Goal: Navigation & Orientation: Find specific page/section

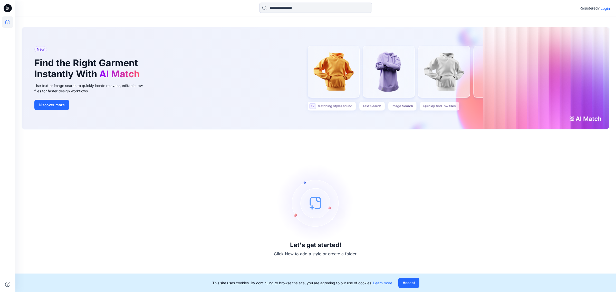
click at [604, 9] on p "Login" at bounding box center [604, 8] width 9 height 5
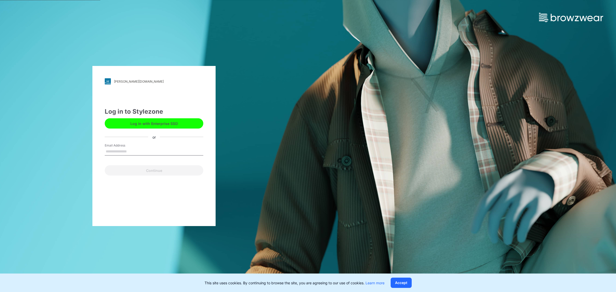
click at [121, 151] on input "Email Address" at bounding box center [154, 152] width 99 height 8
type input "**********"
click at [143, 169] on button "Continue" at bounding box center [154, 170] width 99 height 10
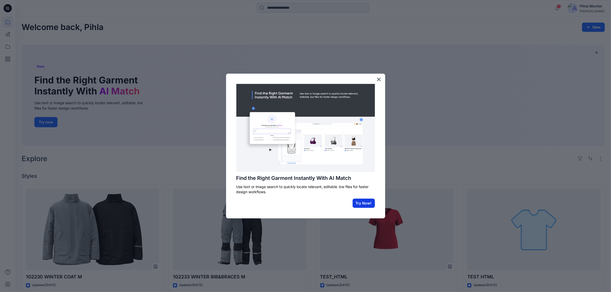
click at [362, 203] on button "Try Now!" at bounding box center [364, 203] width 22 height 9
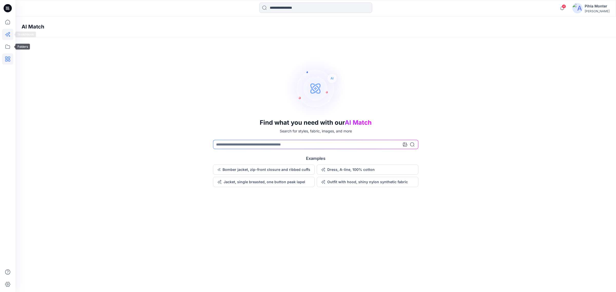
click at [8, 37] on icon at bounding box center [7, 34] width 11 height 11
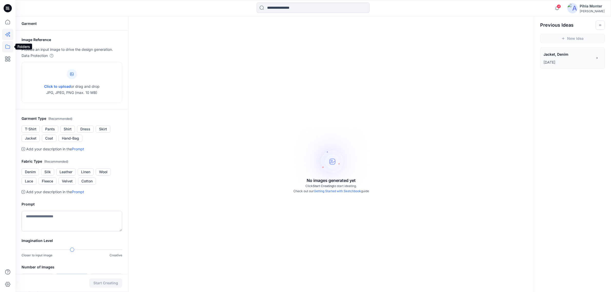
click at [7, 46] on icon at bounding box center [7, 46] width 11 height 11
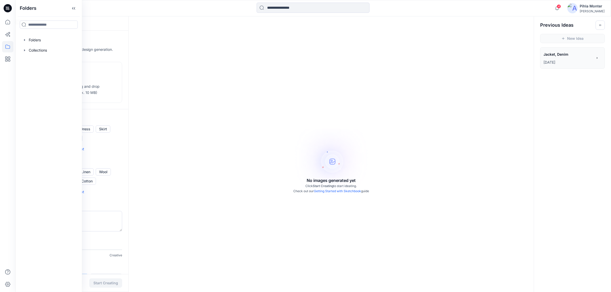
click at [9, 9] on icon at bounding box center [8, 8] width 8 height 8
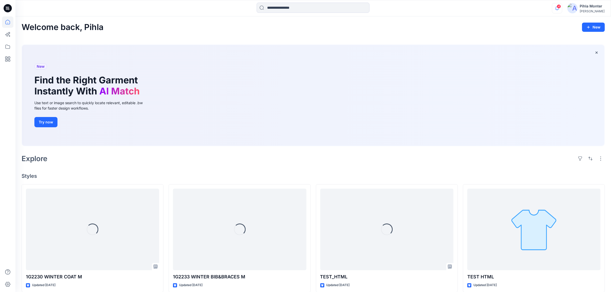
click at [561, 9] on icon "button" at bounding box center [557, 8] width 10 height 10
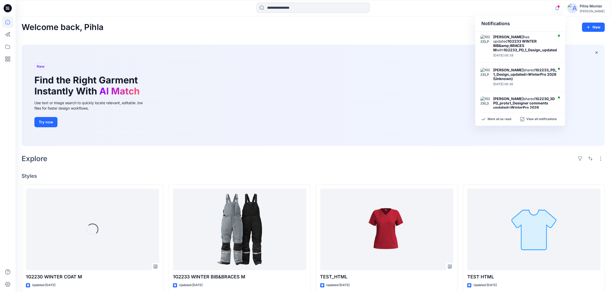
click at [406, 27] on div "Welcome back, Pihla New" at bounding box center [313, 27] width 583 height 9
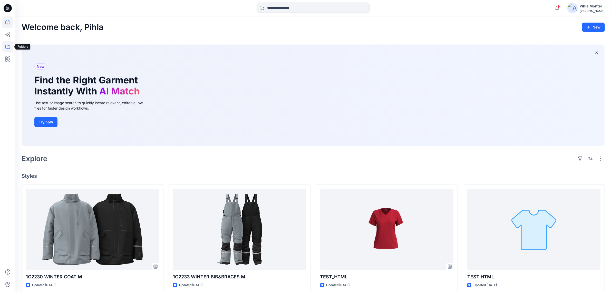
click at [9, 45] on icon at bounding box center [7, 46] width 11 height 11
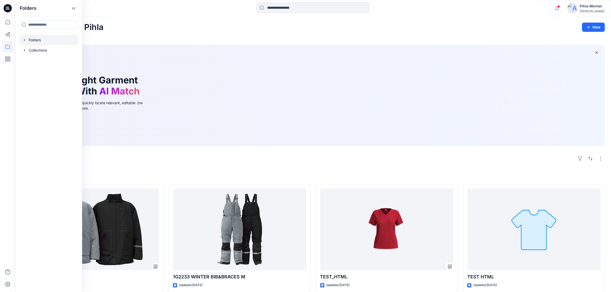
click at [25, 41] on icon "button" at bounding box center [25, 40] width 4 height 4
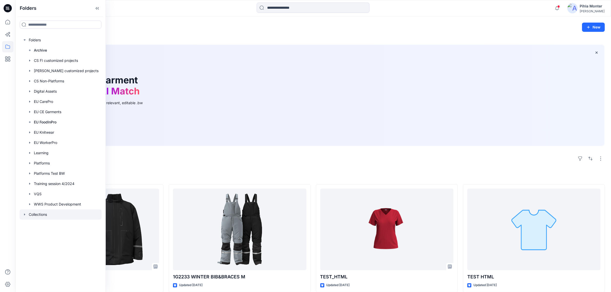
click at [22, 216] on div at bounding box center [61, 214] width 82 height 10
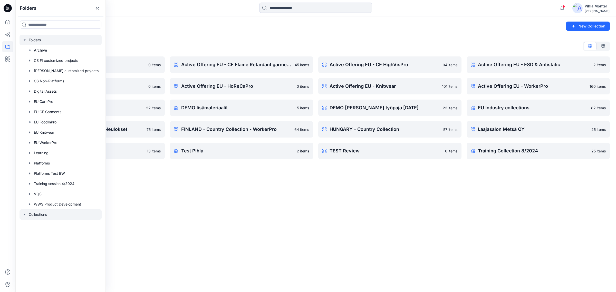
drag, startPoint x: 164, startPoint y: 38, endPoint x: 72, endPoint y: 36, distance: 91.9
click at [162, 38] on div "Collections List Active Offering EU - CarePro 0 items Active Offering EU - Food…" at bounding box center [315, 100] width 600 height 129
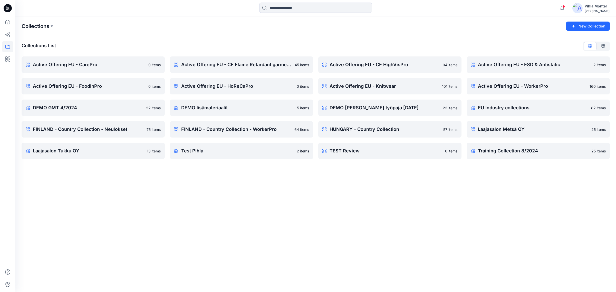
click at [43, 23] on p "Collections" at bounding box center [36, 26] width 28 height 7
click at [52, 26] on button at bounding box center [51, 26] width 5 height 7
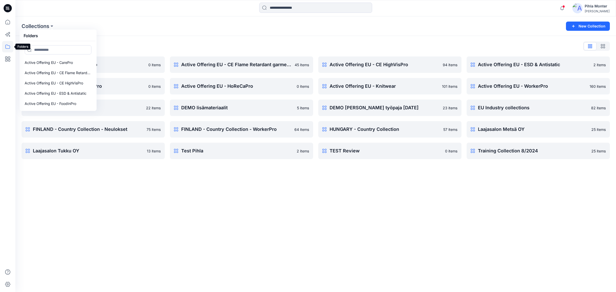
click at [5, 49] on icon at bounding box center [7, 46] width 11 height 11
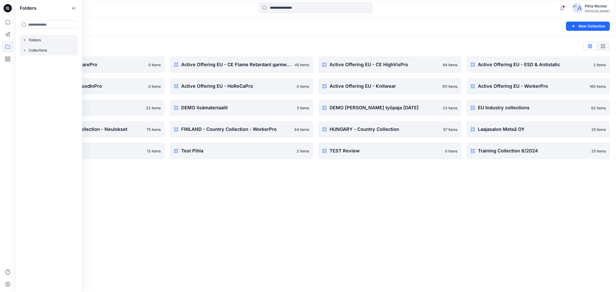
drag, startPoint x: 22, startPoint y: 38, endPoint x: 27, endPoint y: 44, distance: 7.9
click at [23, 38] on icon "button" at bounding box center [25, 40] width 4 height 4
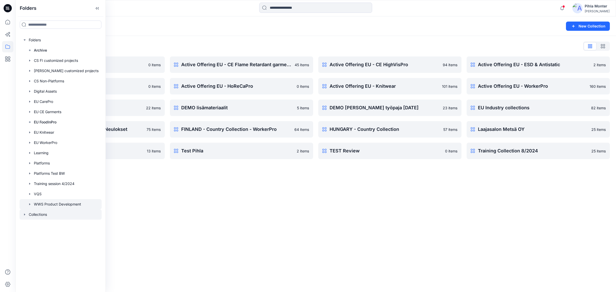
click at [61, 201] on div at bounding box center [61, 204] width 82 height 10
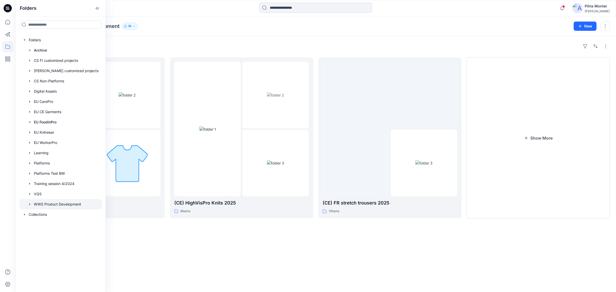
click at [227, 47] on div "Folders" at bounding box center [316, 46] width 588 height 8
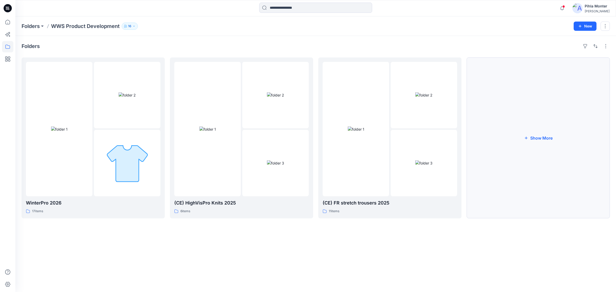
click at [529, 126] on button "Show More" at bounding box center [537, 137] width 143 height 161
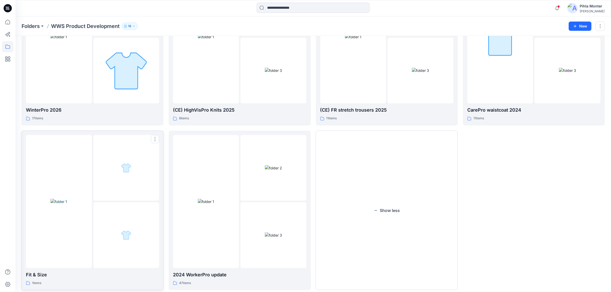
scroll to position [72, 0]
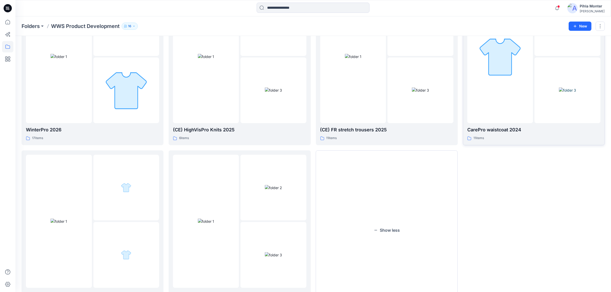
click at [509, 95] on div at bounding box center [500, 56] width 66 height 133
